Goal: Check status: Check status

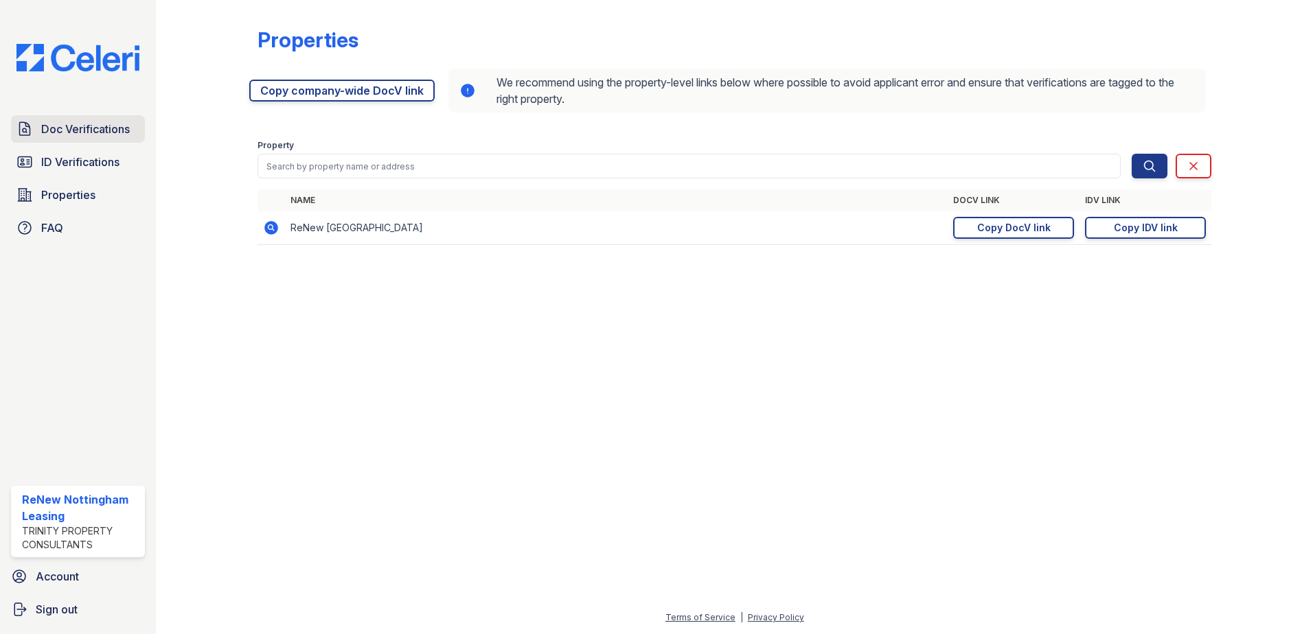
click at [109, 132] on span "Doc Verifications" at bounding box center [85, 129] width 89 height 16
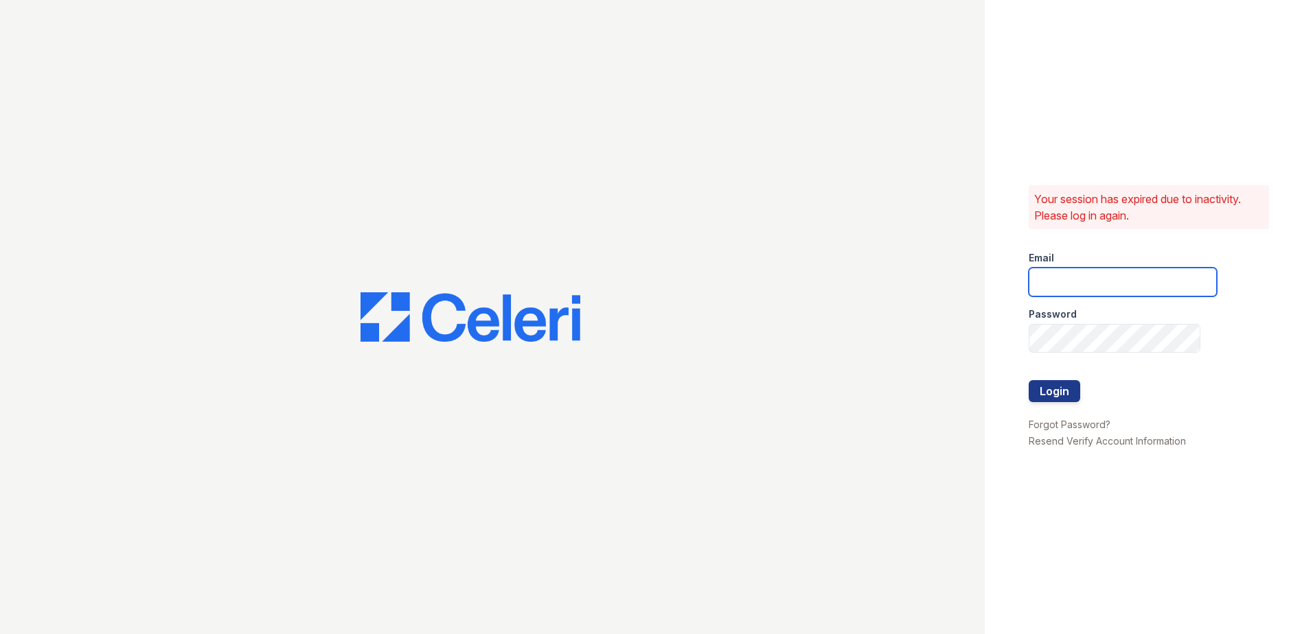
type input "[EMAIL_ADDRESS][DOMAIN_NAME]"
click at [1047, 390] on button "Login" at bounding box center [1053, 391] width 51 height 22
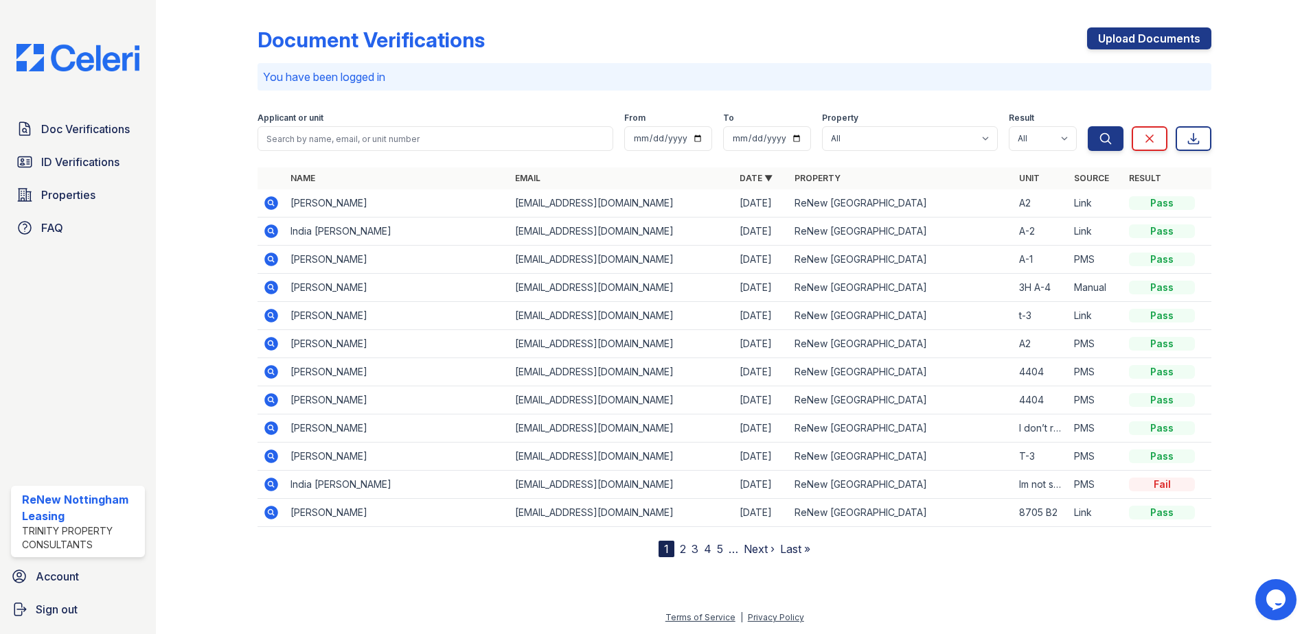
click at [277, 206] on icon at bounding box center [271, 203] width 14 height 14
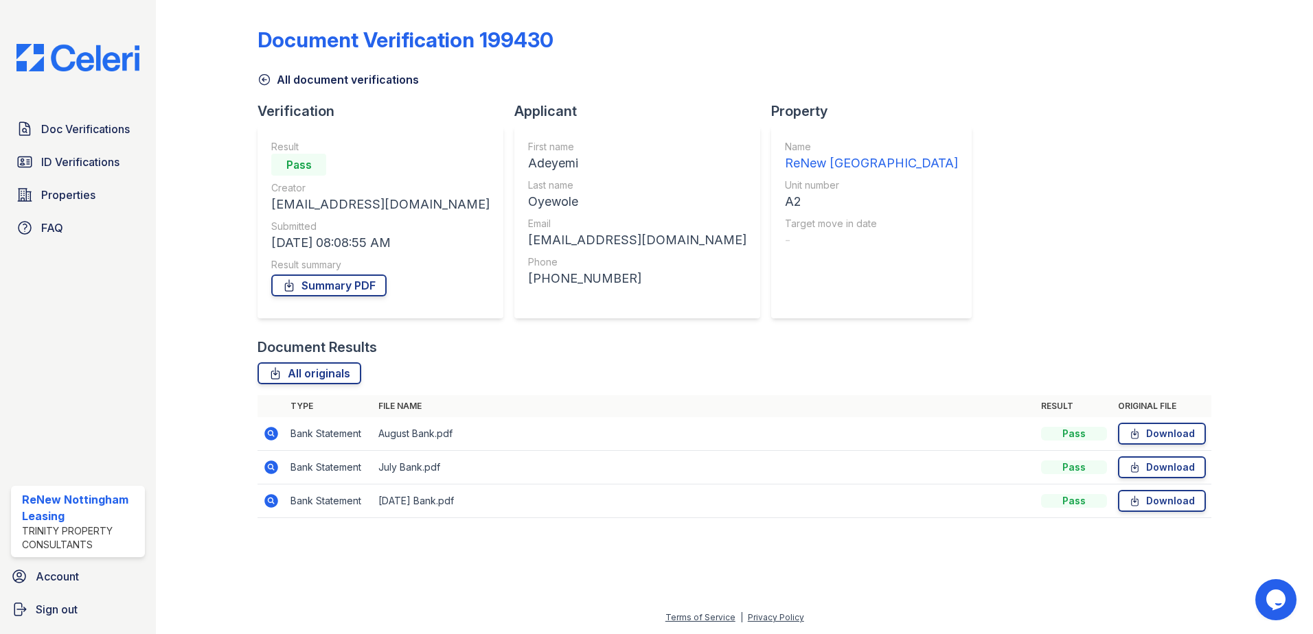
click at [255, 75] on div at bounding box center [218, 268] width 80 height 527
click at [266, 89] on div "Document Verification 199430 All document verifications Verification Result Pas…" at bounding box center [734, 268] width 954 height 527
click at [262, 78] on icon at bounding box center [264, 80] width 14 height 14
